Goal: Task Accomplishment & Management: Use online tool/utility

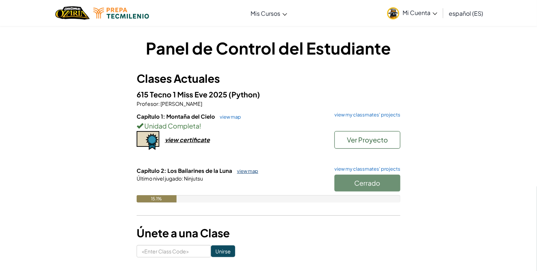
click at [248, 171] on link "view map" at bounding box center [245, 171] width 25 height 6
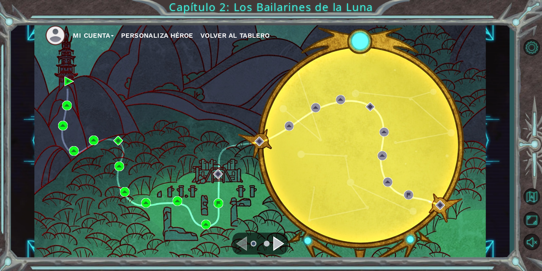
click at [219, 237] on div "Mi Cuenta Personaliza Héroe Volver al Tablero" at bounding box center [260, 141] width 452 height 238
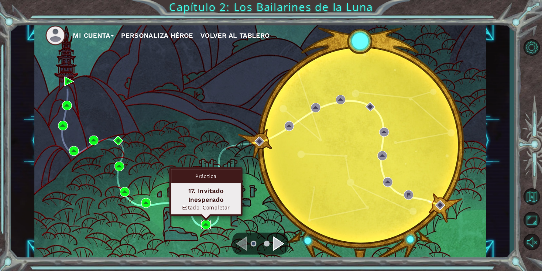
click at [210, 222] on img at bounding box center [206, 225] width 10 height 10
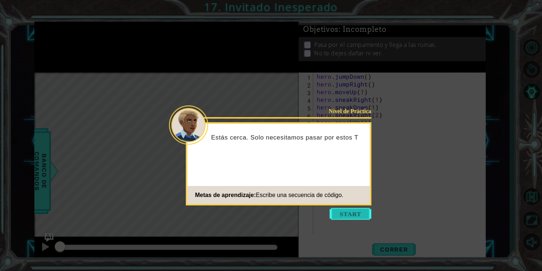
click at [343, 215] on button "Start" at bounding box center [351, 214] width 42 height 12
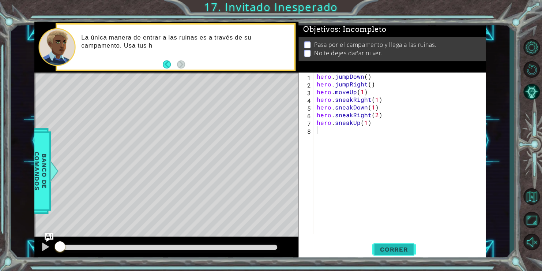
click at [388, 250] on span "Correr" at bounding box center [394, 249] width 43 height 7
